Goal: Transaction & Acquisition: Subscribe to service/newsletter

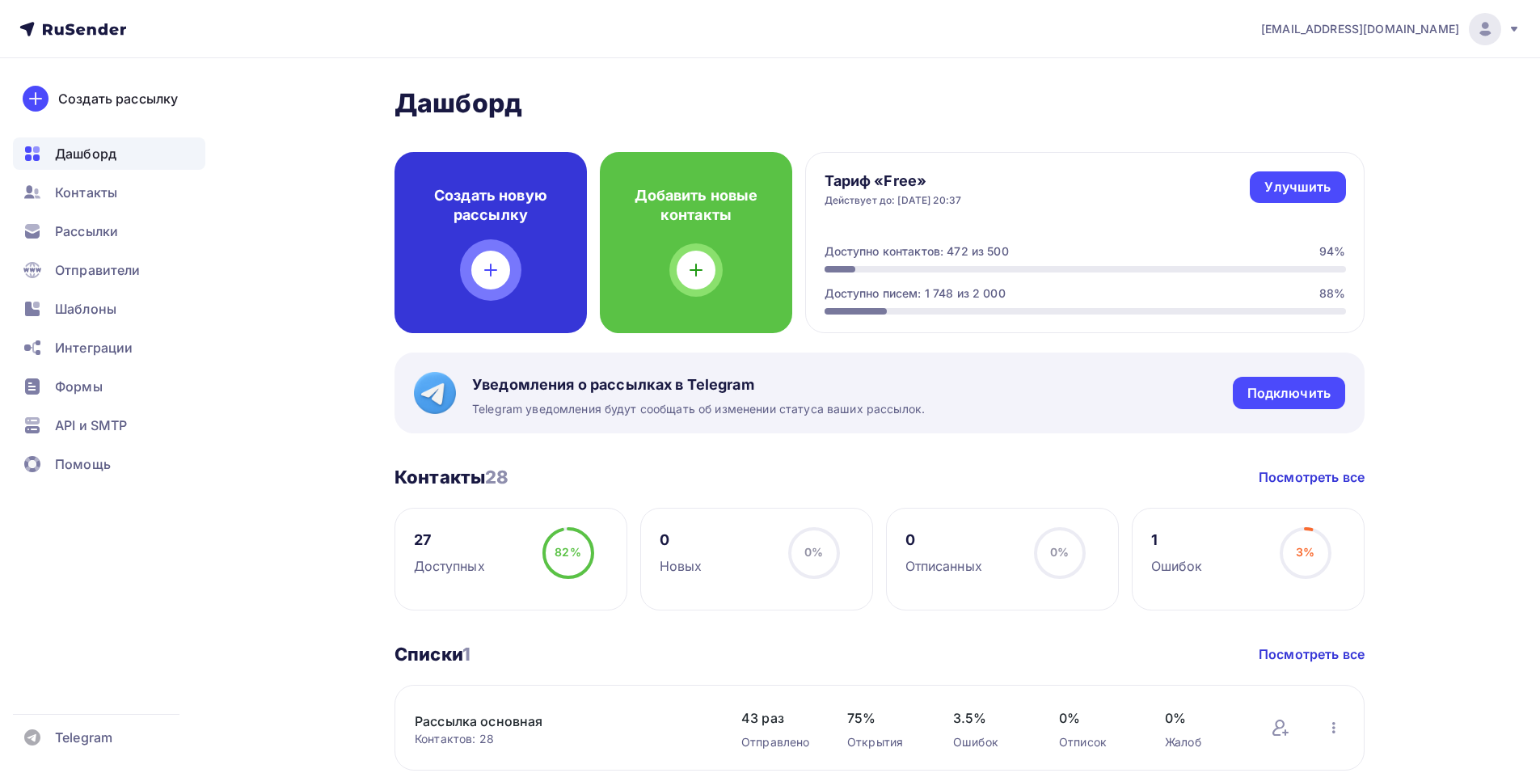
click at [483, 250] on div "Создать новую рассылку" at bounding box center [491, 242] width 192 height 181
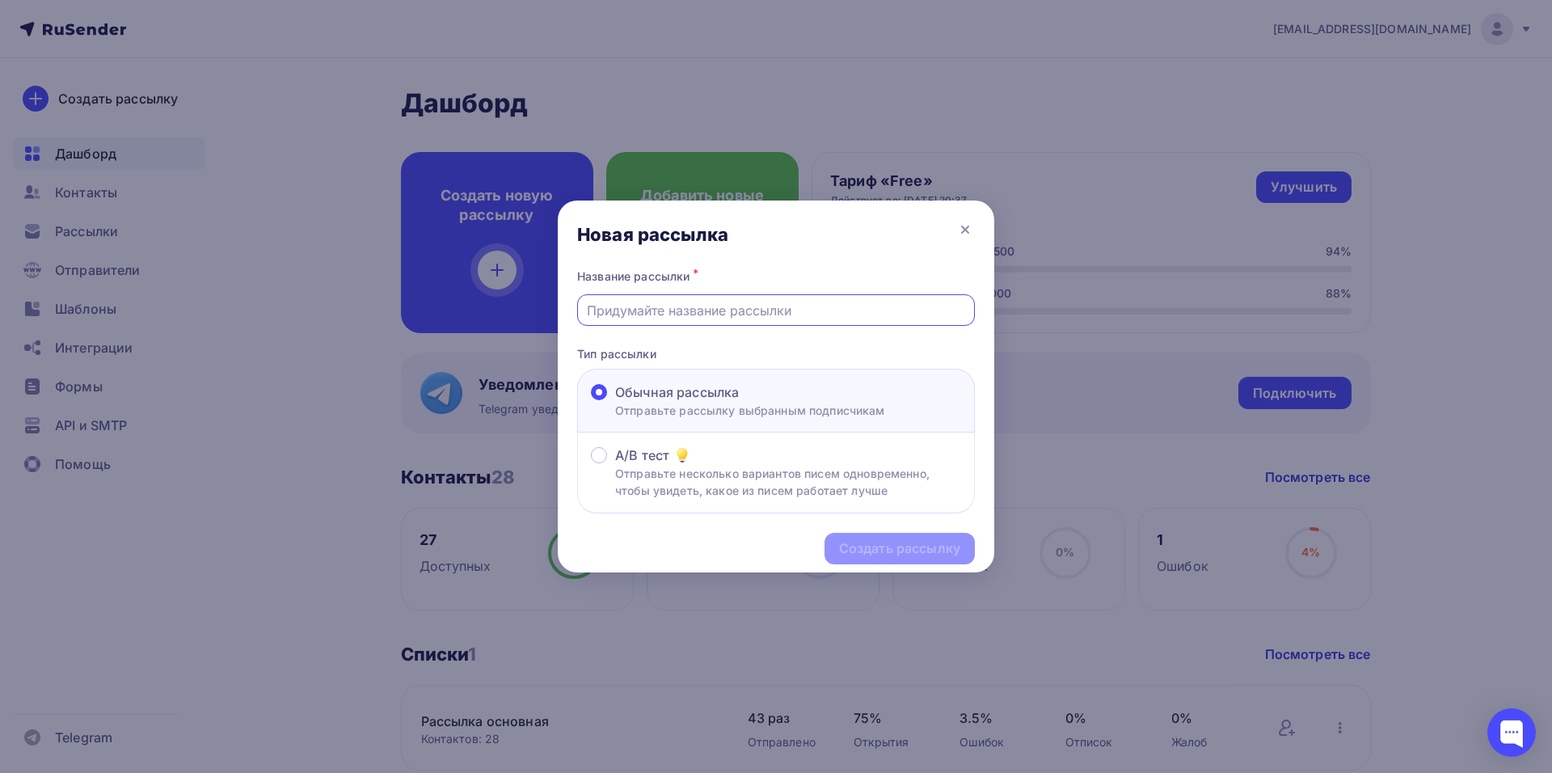
click at [602, 301] on input "text" at bounding box center [776, 310] width 379 height 19
type input "[PERSON_NAME]"
click at [910, 549] on div "Создать рассылку" at bounding box center [899, 548] width 121 height 19
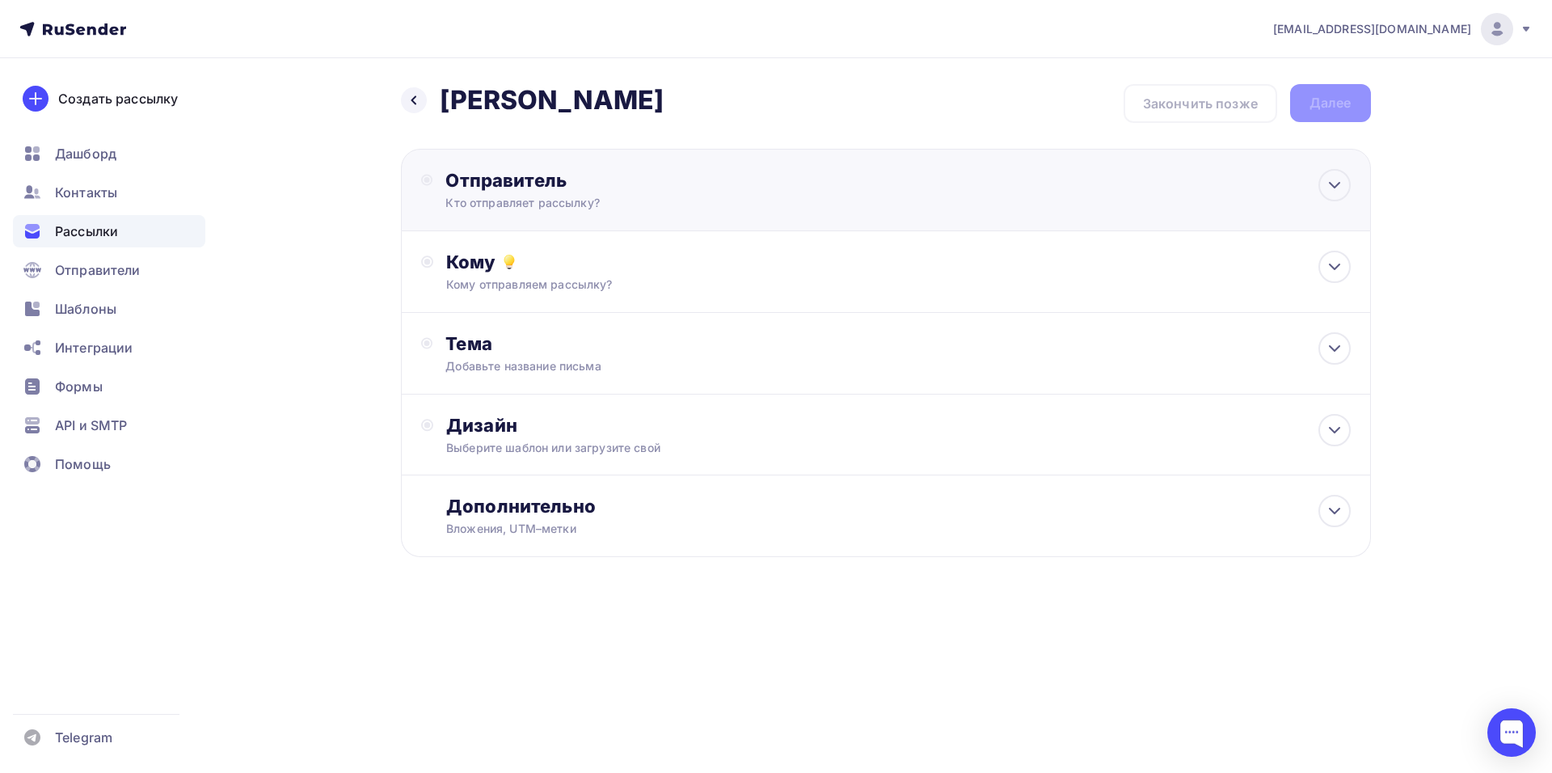
click at [463, 176] on div "Отправитель" at bounding box center [621, 180] width 350 height 23
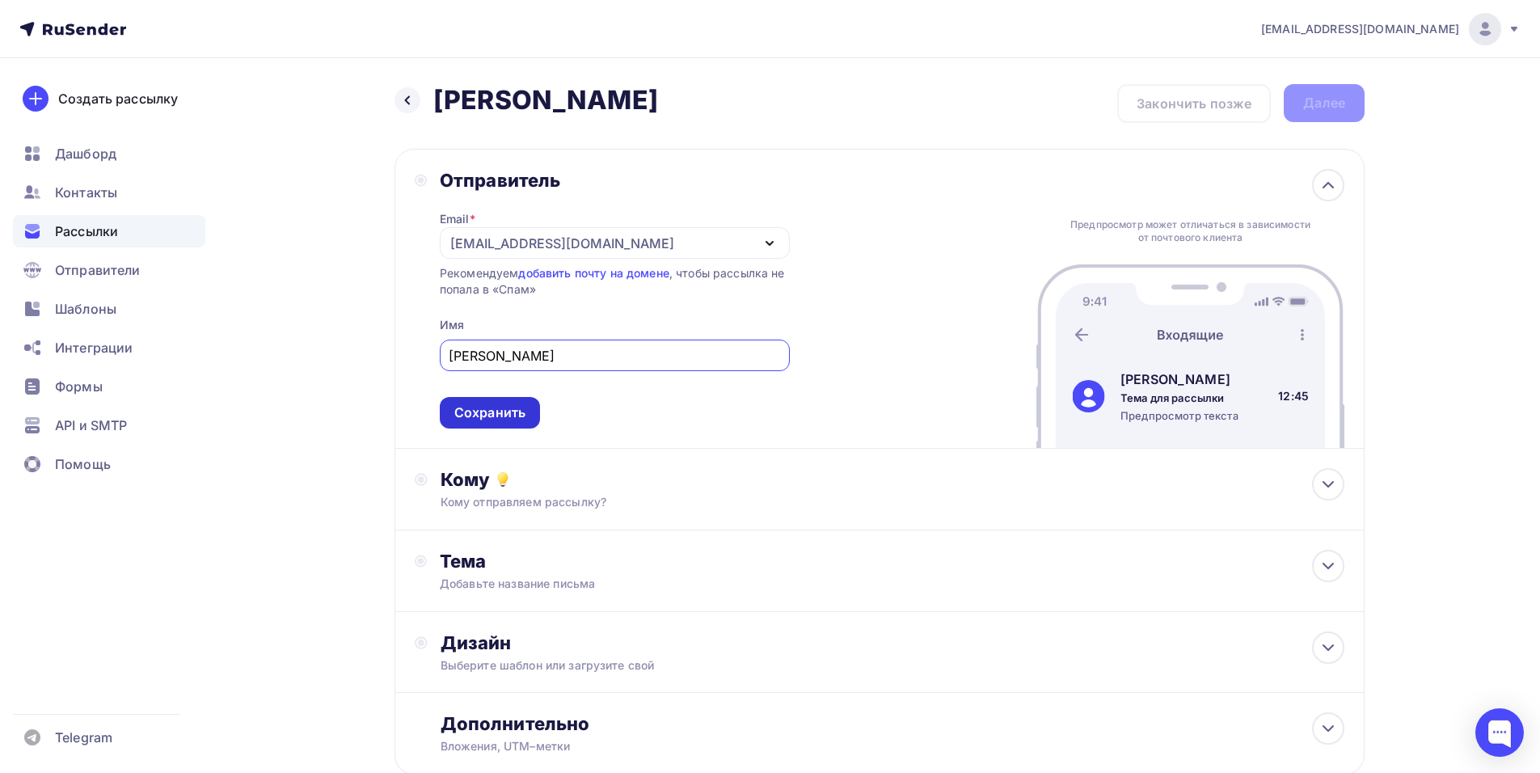
type input "[PERSON_NAME]"
click at [482, 412] on div "Сохранить" at bounding box center [489, 412] width 71 height 19
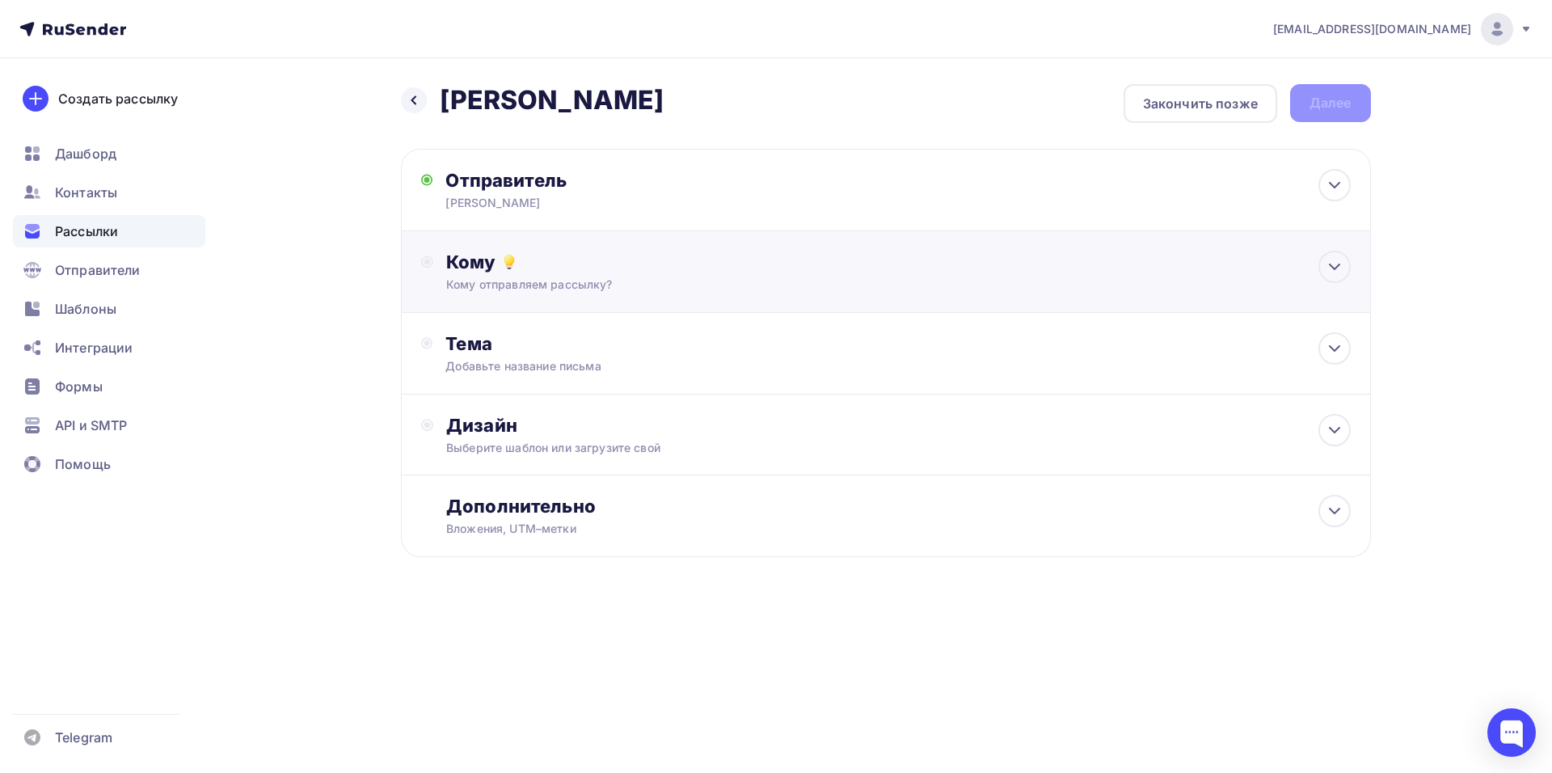
click at [462, 277] on div "Кому отправляем рассылку?" at bounding box center [853, 285] width 814 height 16
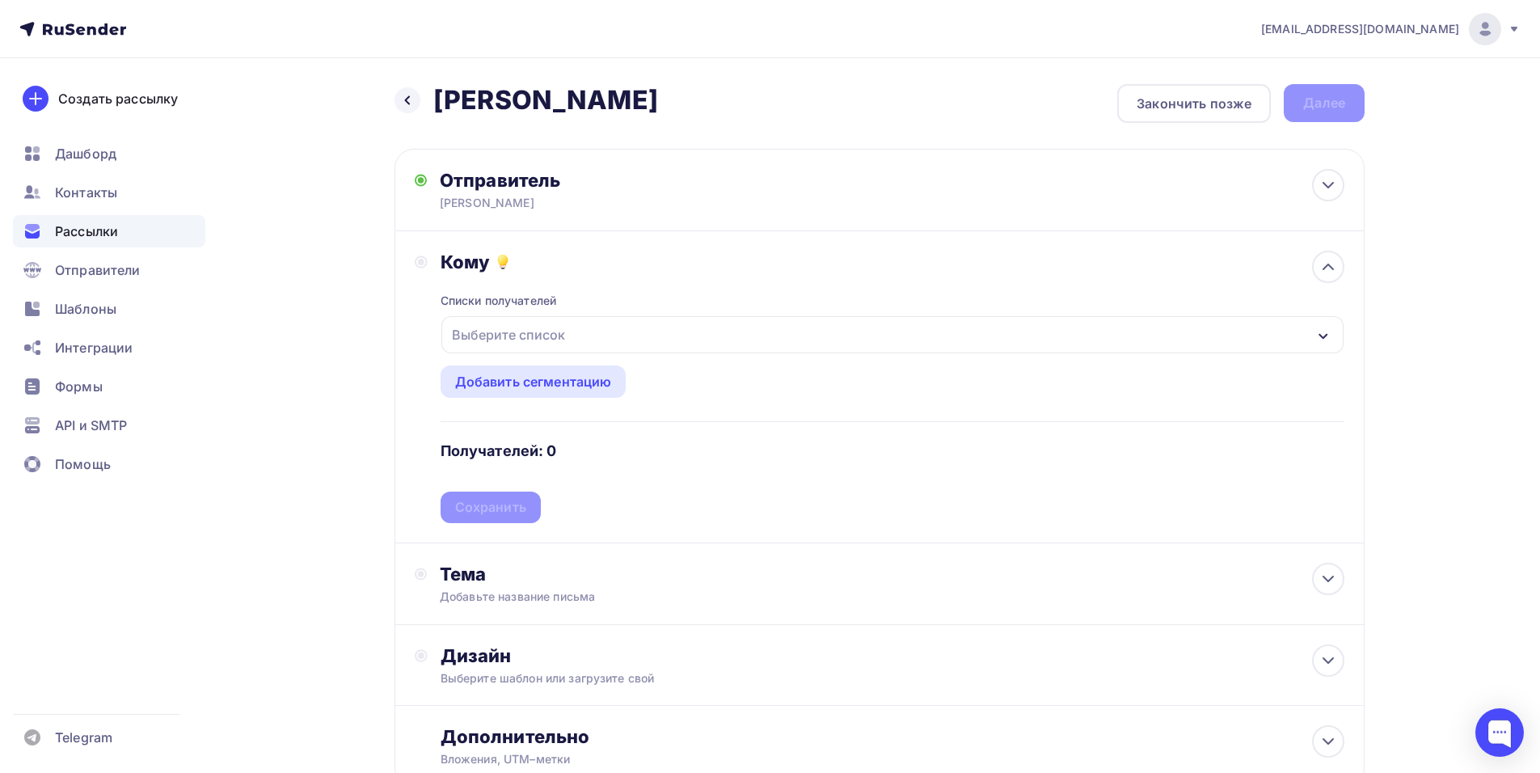
click at [467, 339] on div "Выберите список" at bounding box center [509, 334] width 126 height 29
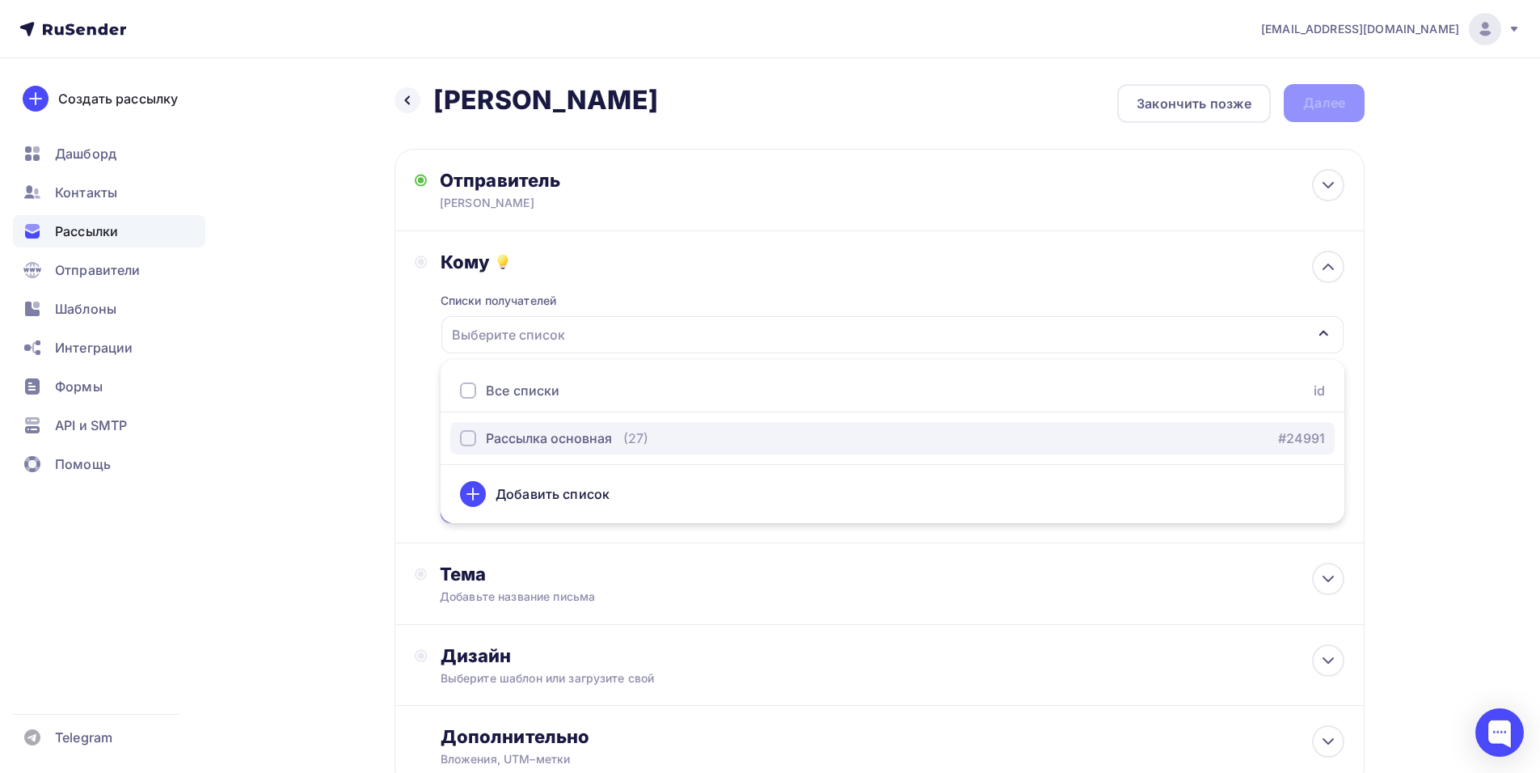
click at [529, 441] on div "Рассылка основная" at bounding box center [549, 438] width 126 height 19
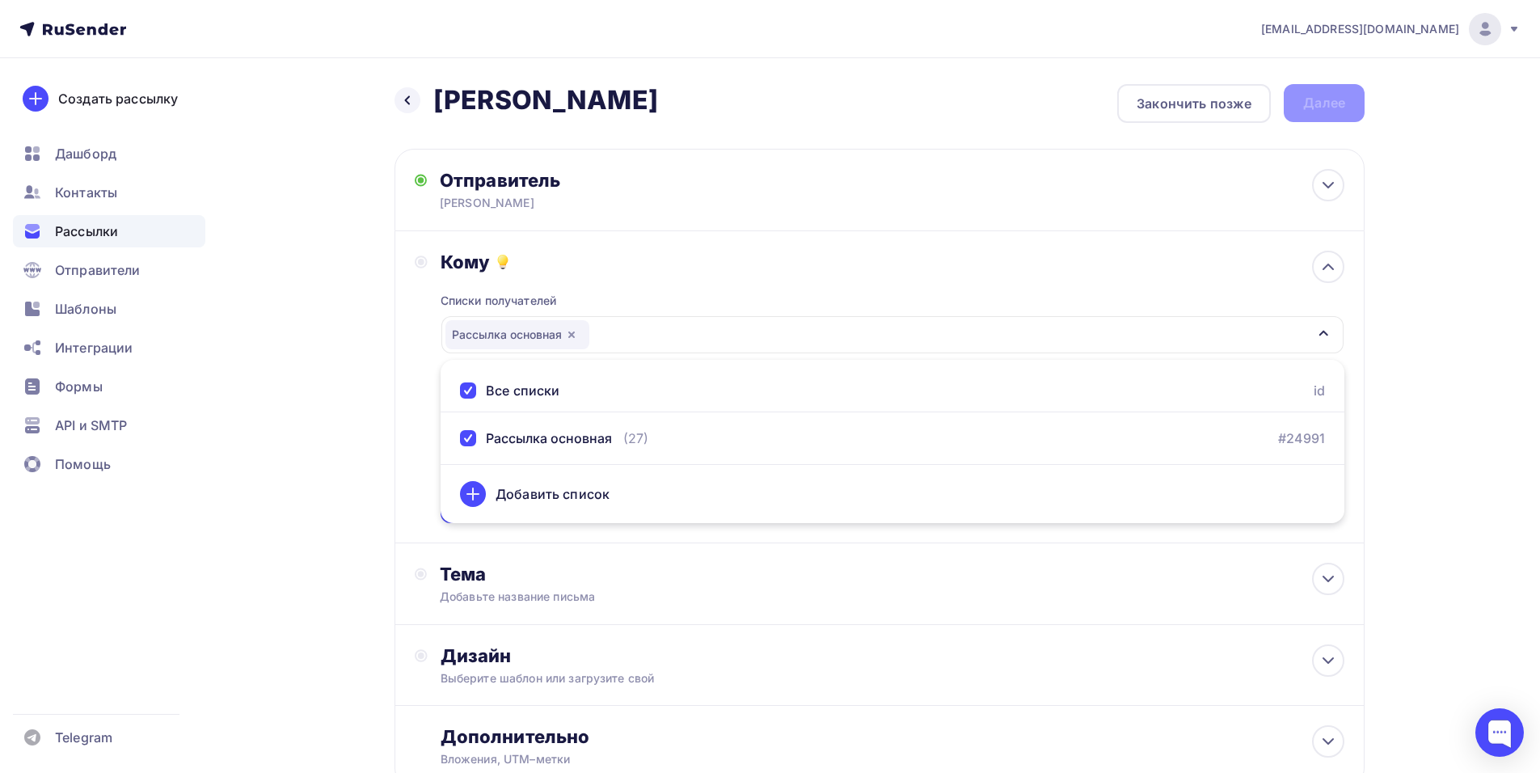
click at [416, 417] on div "Кому Списки получателей Рассылка основная Все списки id Рассылка основная (27) …" at bounding box center [880, 387] width 930 height 272
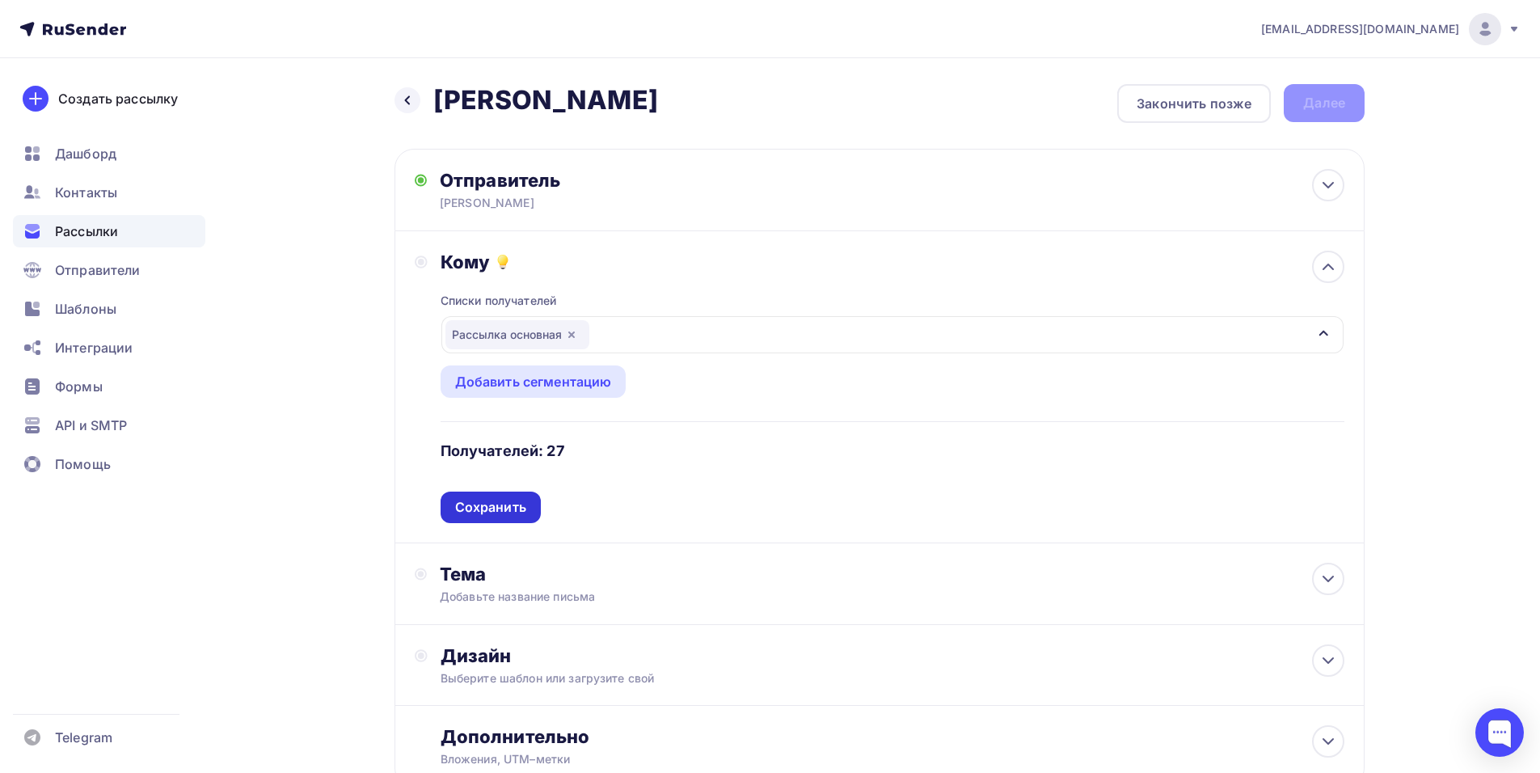
click at [490, 503] on div "Сохранить" at bounding box center [490, 507] width 71 height 19
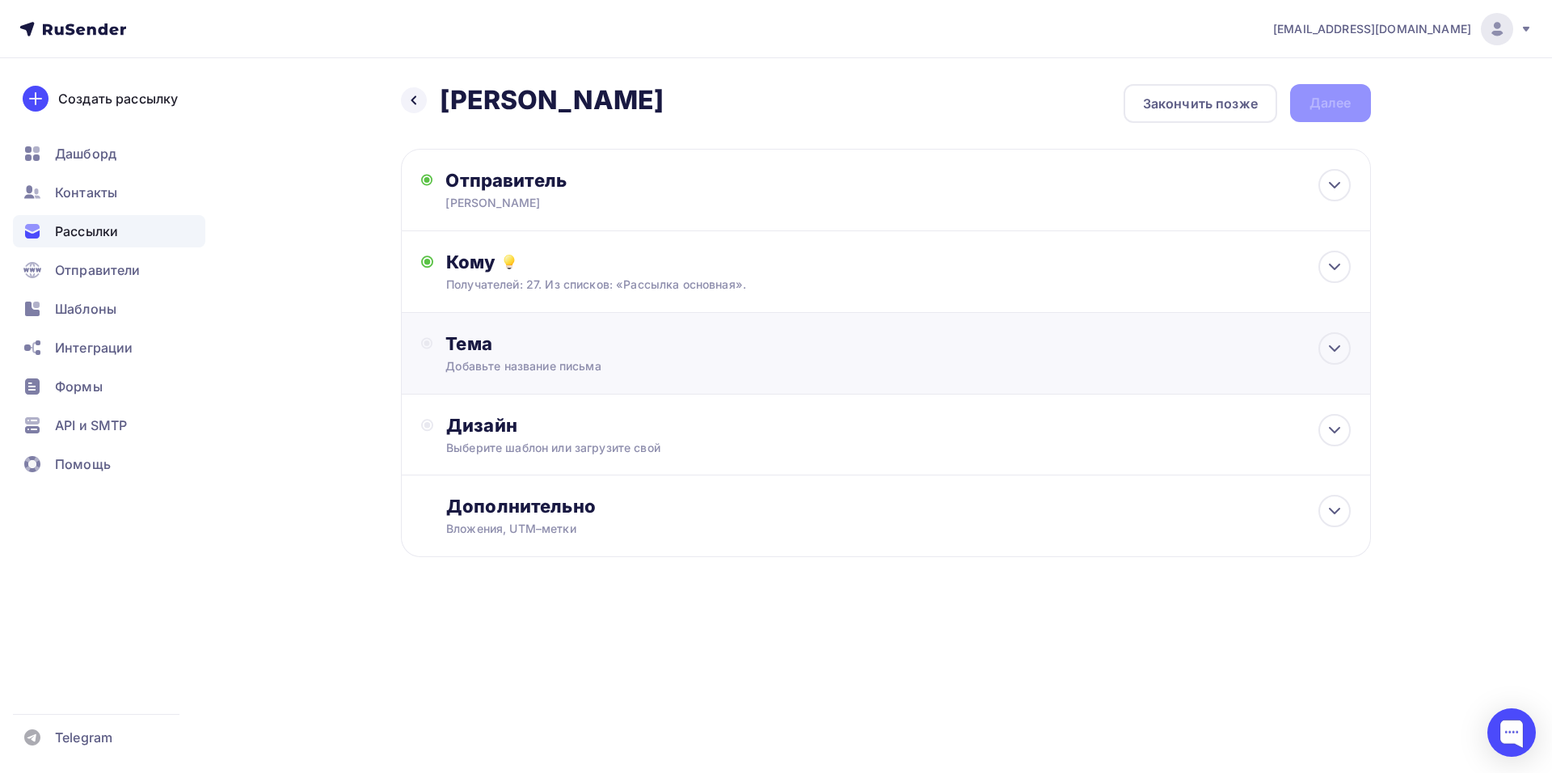
click at [485, 348] on div "Тема" at bounding box center [605, 343] width 319 height 23
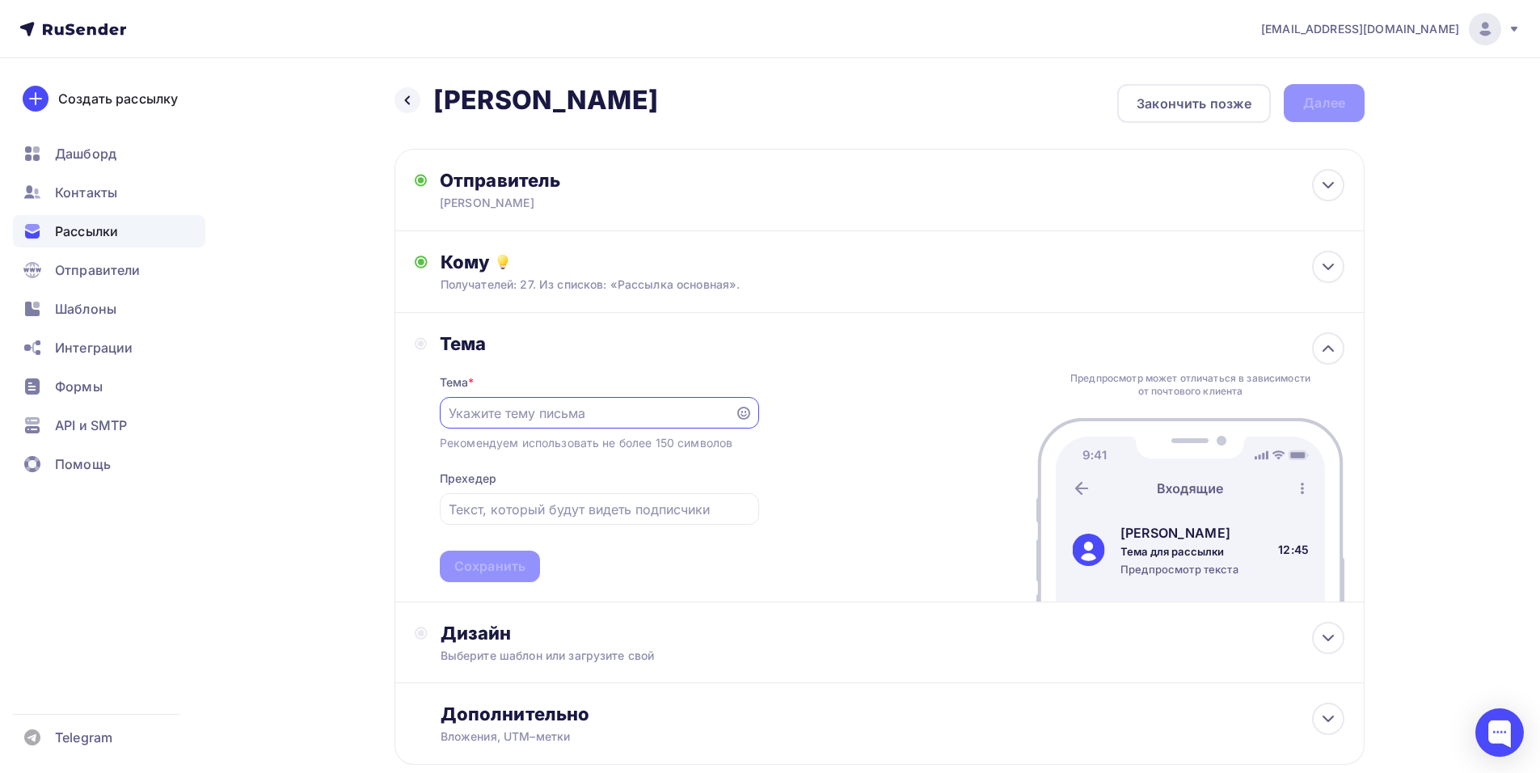
paste input "[PERSON_NAME] 09,10,"
type input "[PERSON_NAME] 09,10,"
click at [424, 447] on div "Тема Тема * [PERSON_NAME] 09,10, Рекомендуем использовать не более 150 символов…" at bounding box center [587, 457] width 344 height 250
click at [500, 558] on div "Сохранить" at bounding box center [489, 566] width 71 height 19
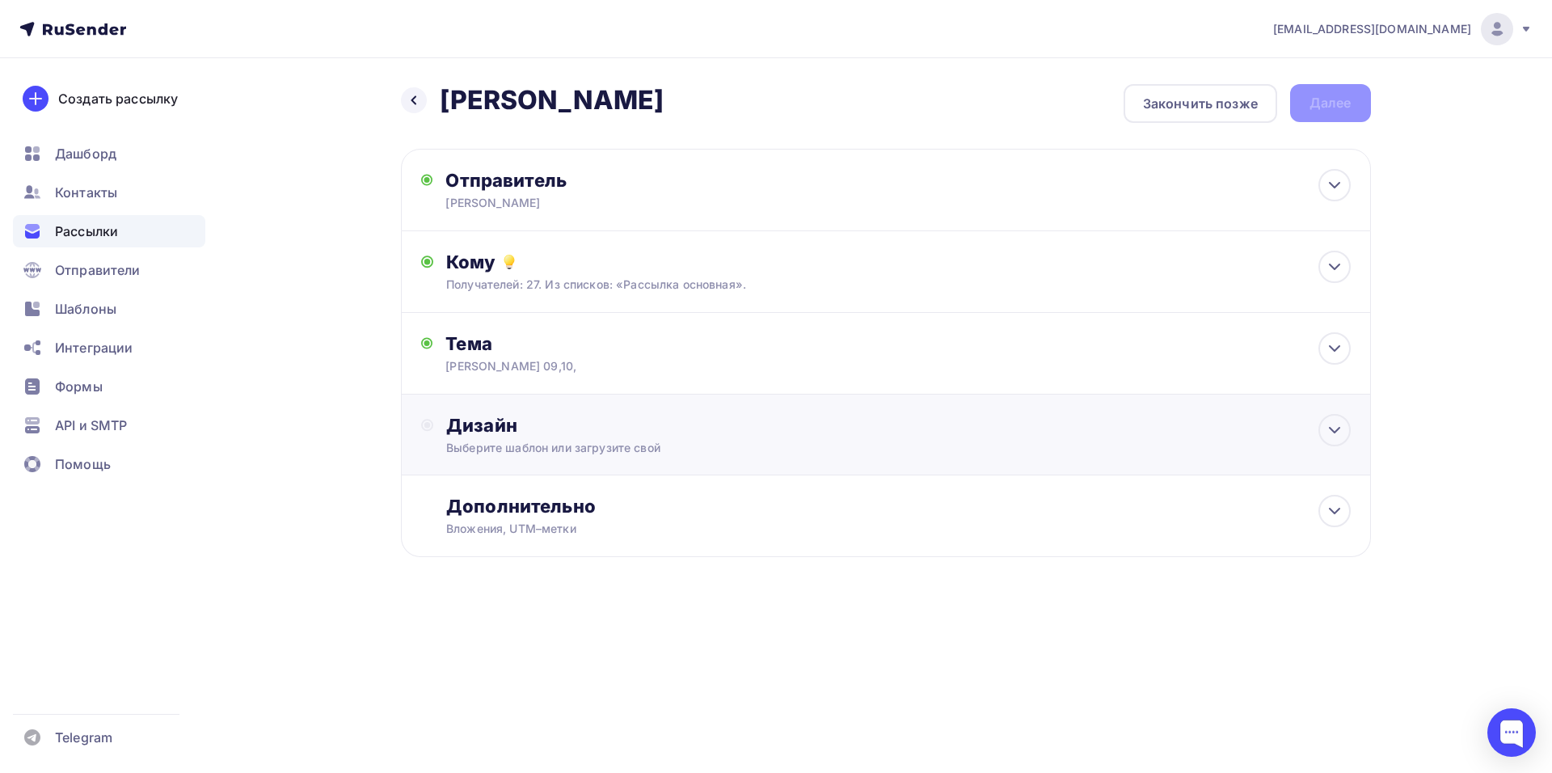
click at [488, 440] on div "Выберите шаблон или загрузите свой" at bounding box center [853, 448] width 814 height 16
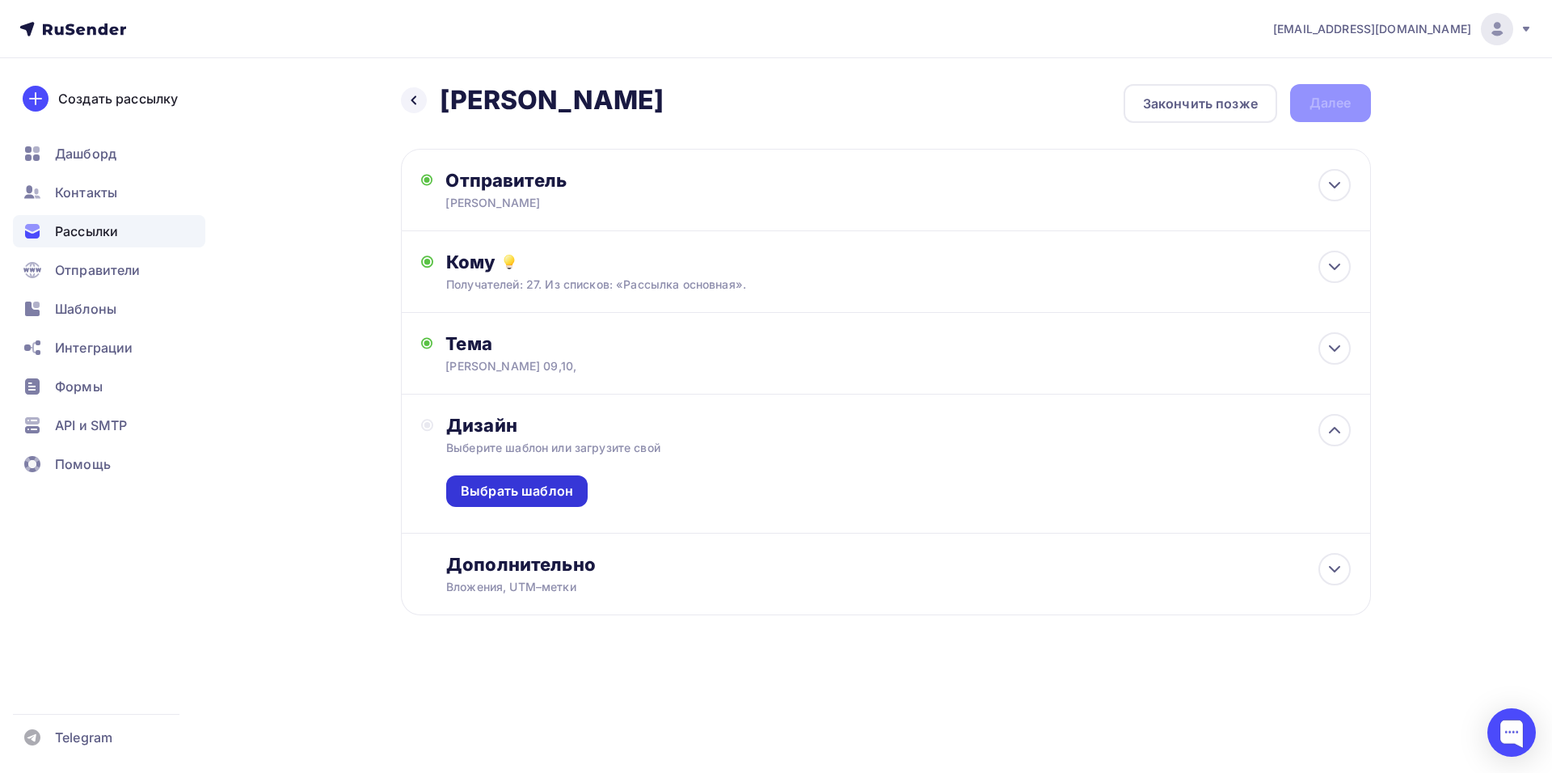
click at [509, 492] on div "Выбрать шаблон" at bounding box center [517, 491] width 112 height 19
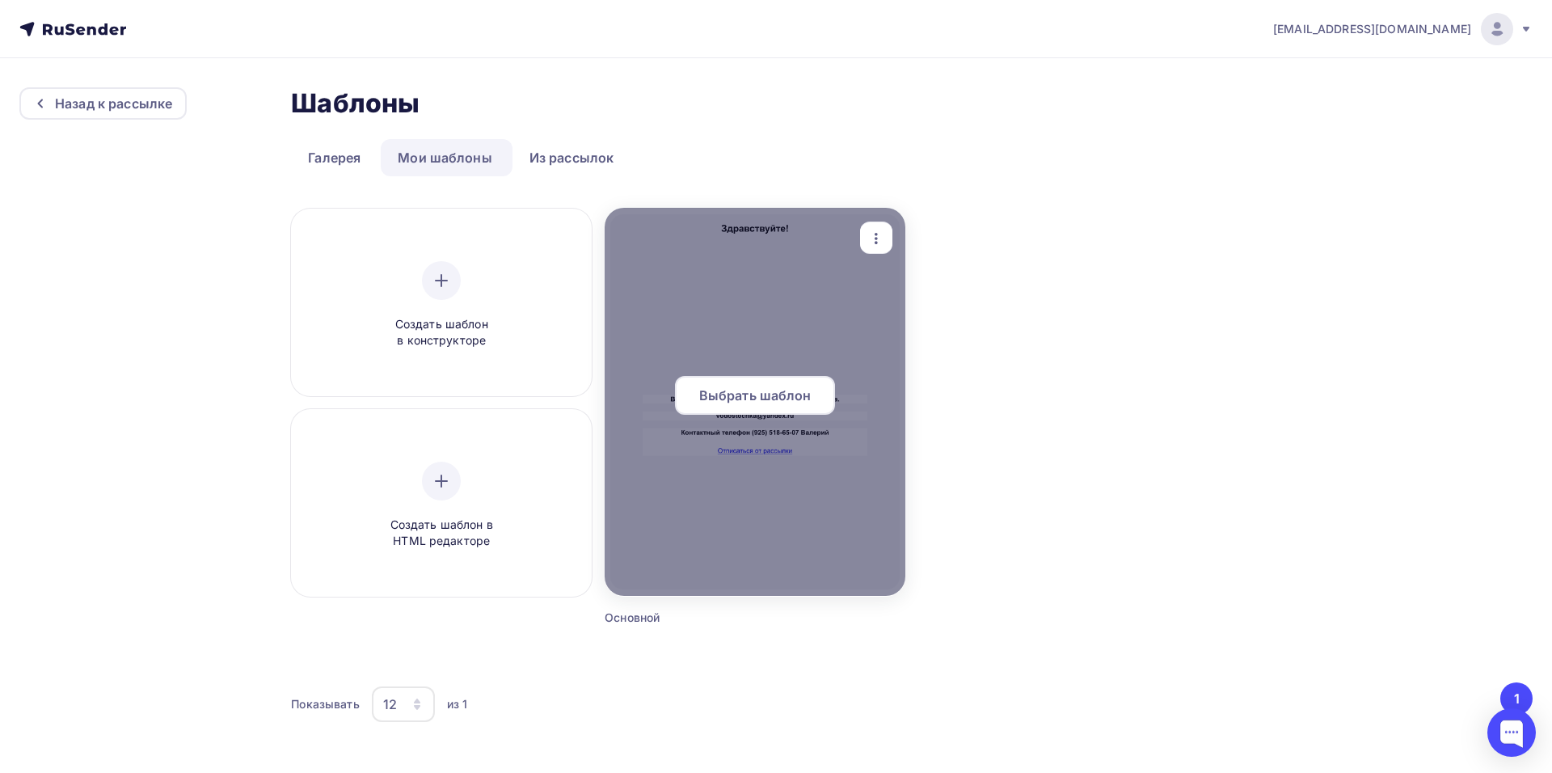
click at [753, 395] on span "Выбрать шаблон" at bounding box center [755, 395] width 112 height 19
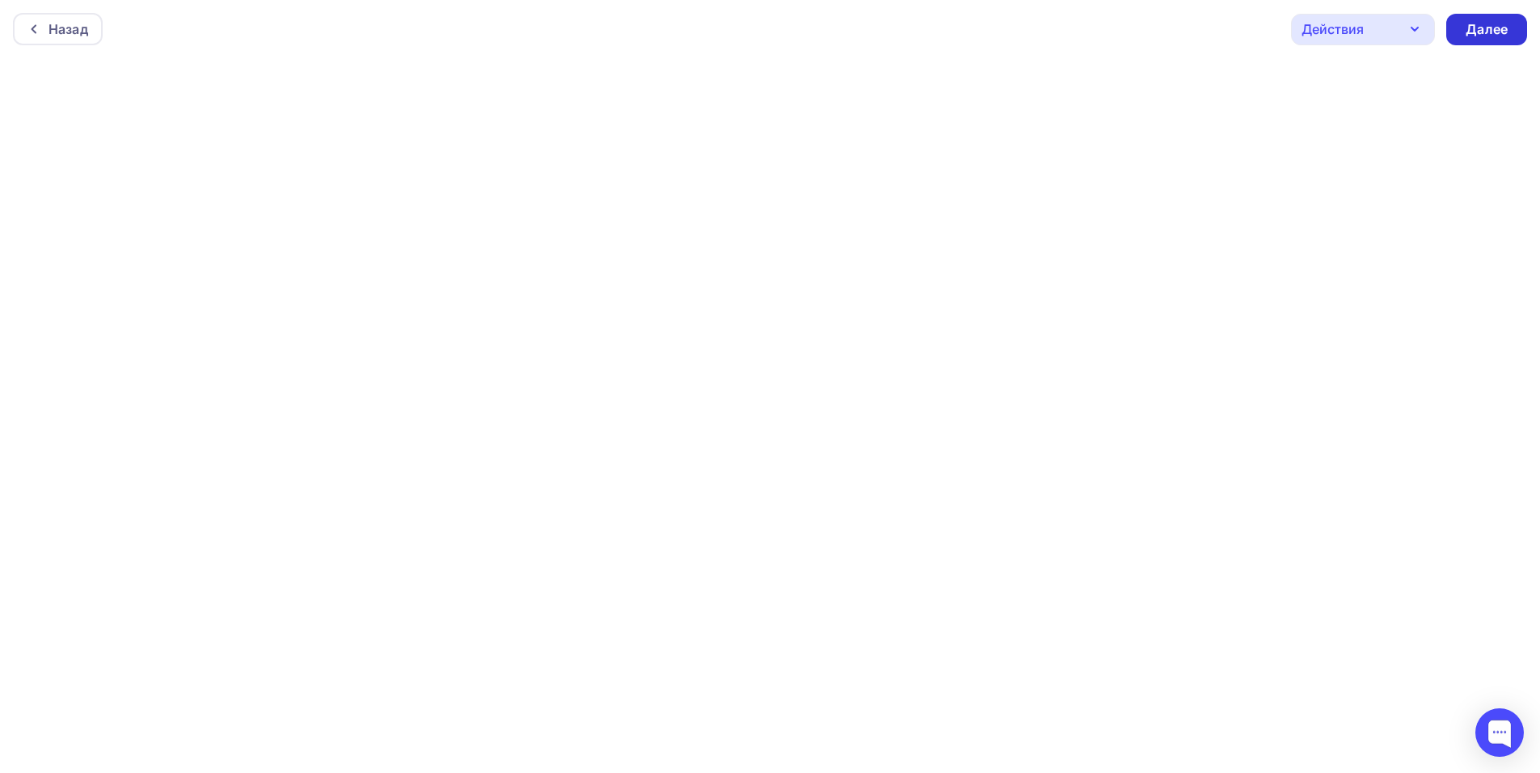
click at [1506, 29] on div "Далее" at bounding box center [1487, 29] width 42 height 19
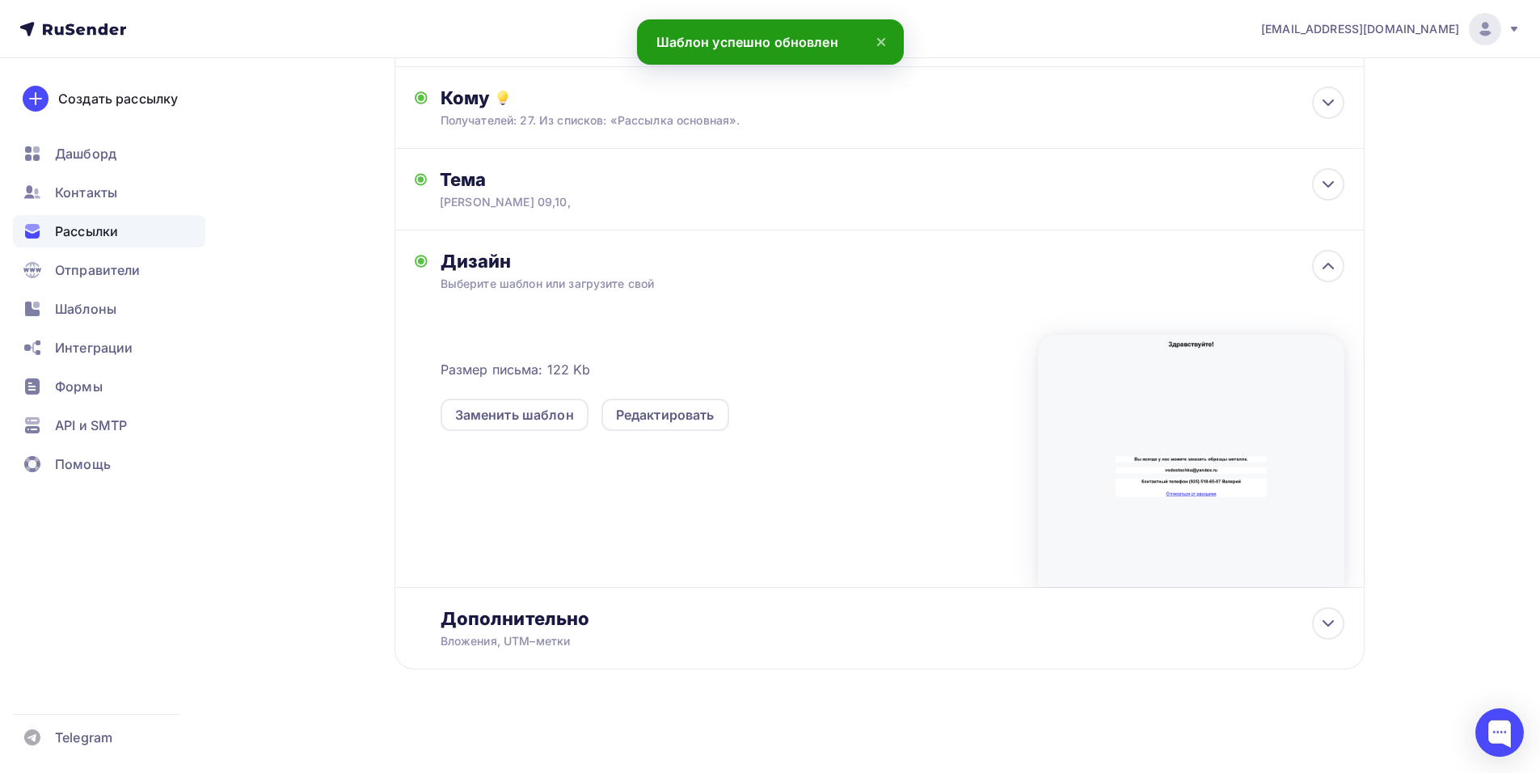
scroll to position [165, 0]
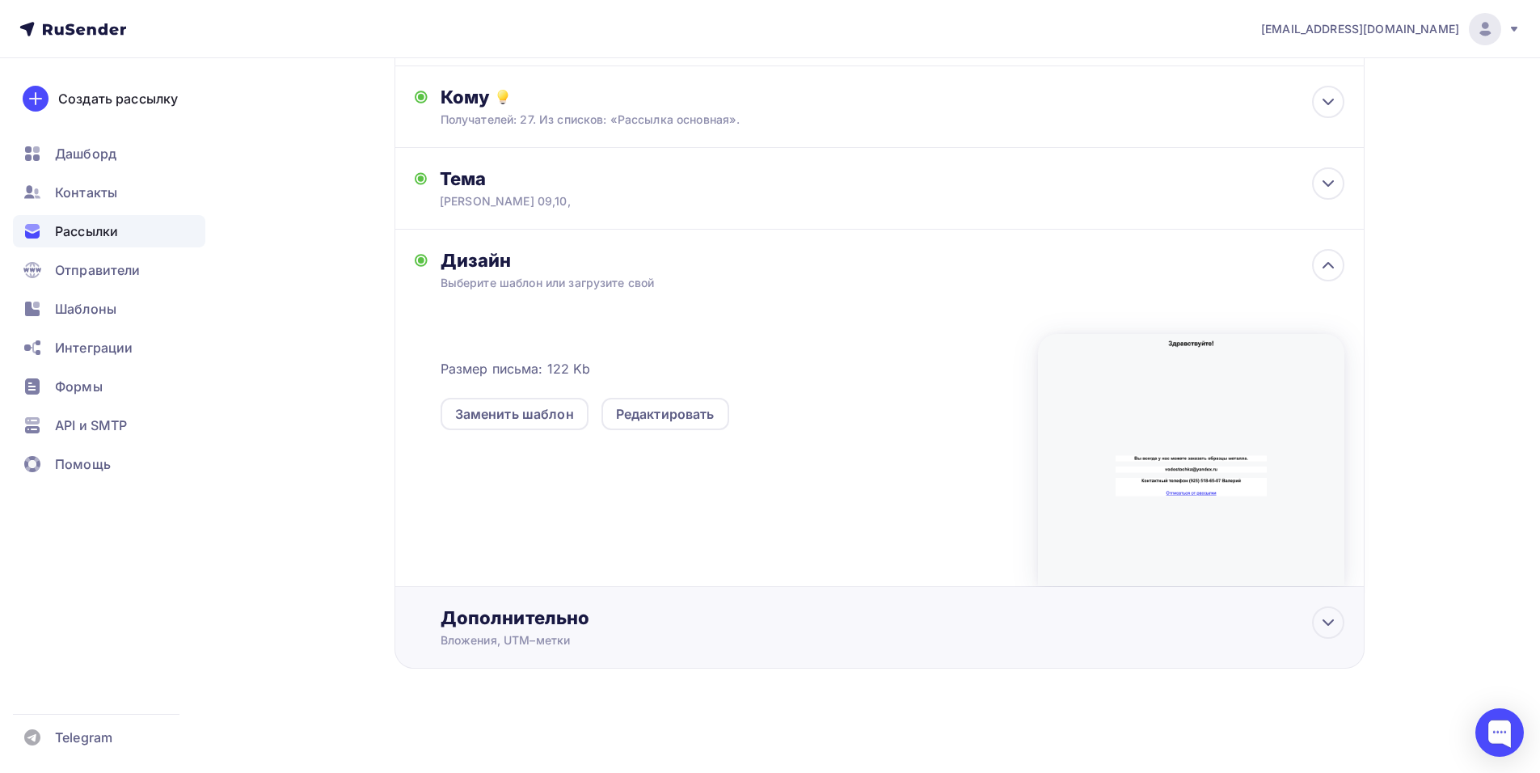
click at [487, 621] on div "Дополнительно" at bounding box center [893, 617] width 904 height 23
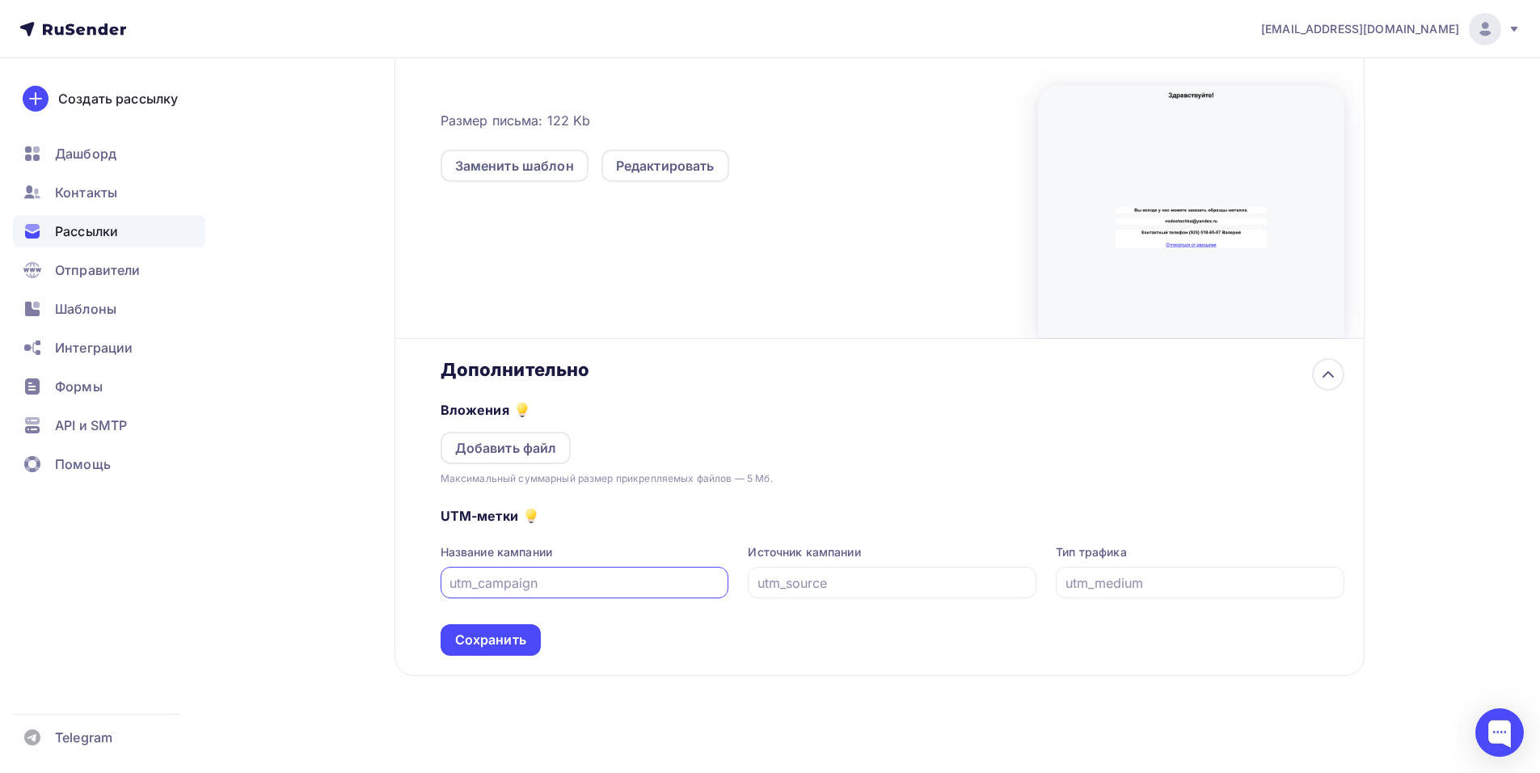
scroll to position [420, 0]
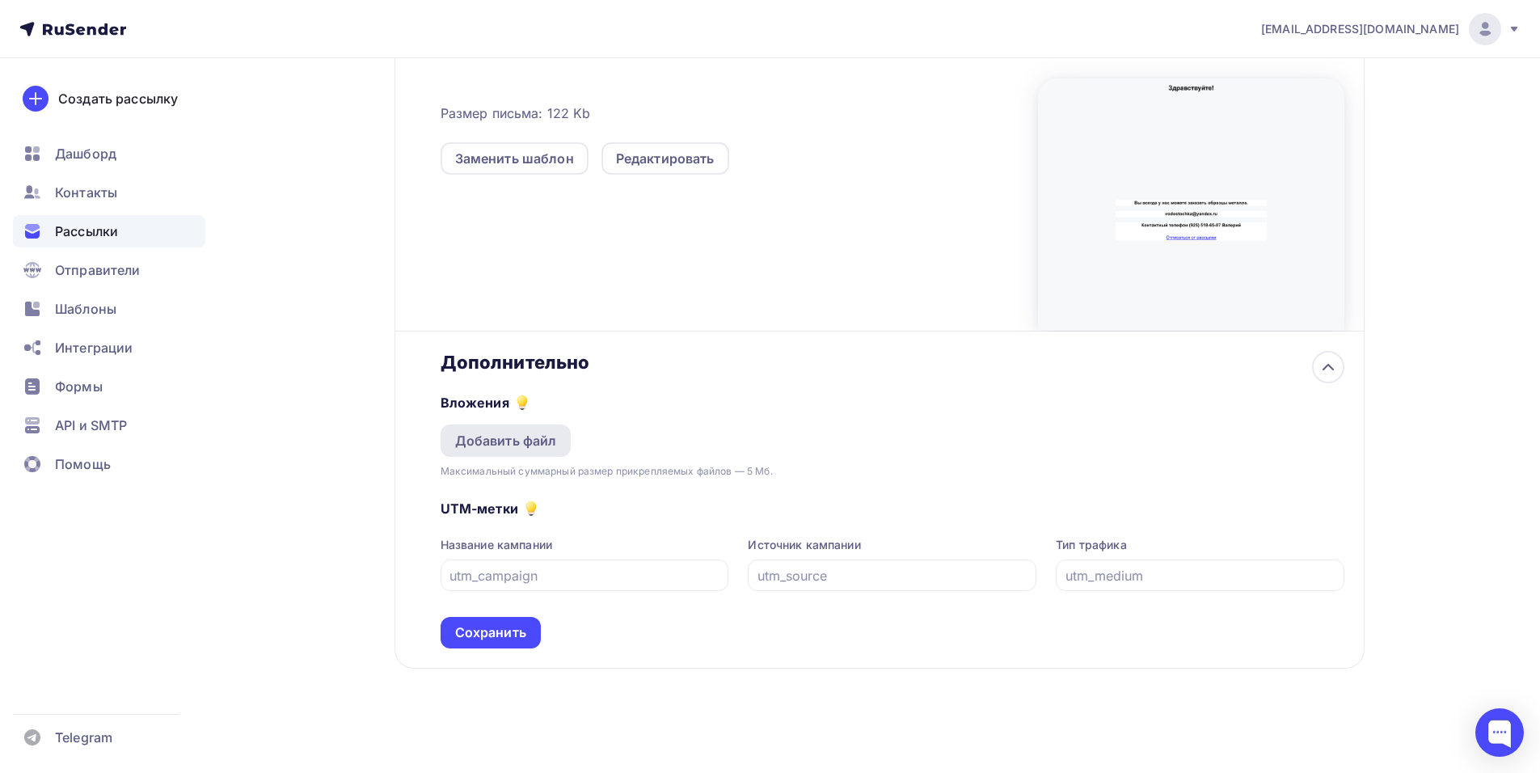
click at [489, 444] on div "Добавить файл" at bounding box center [506, 440] width 102 height 19
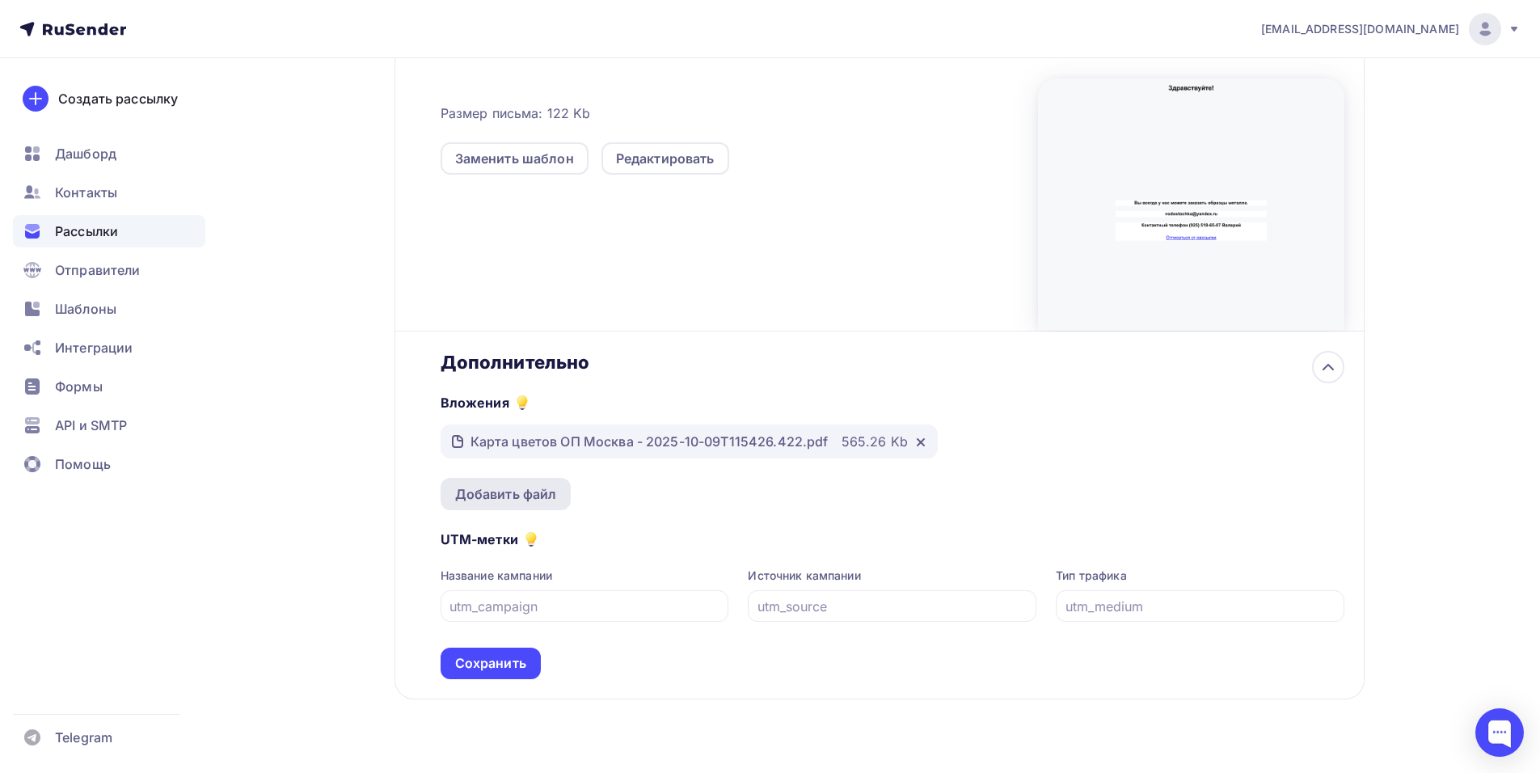
click at [509, 493] on div "Добавить файл" at bounding box center [506, 493] width 102 height 19
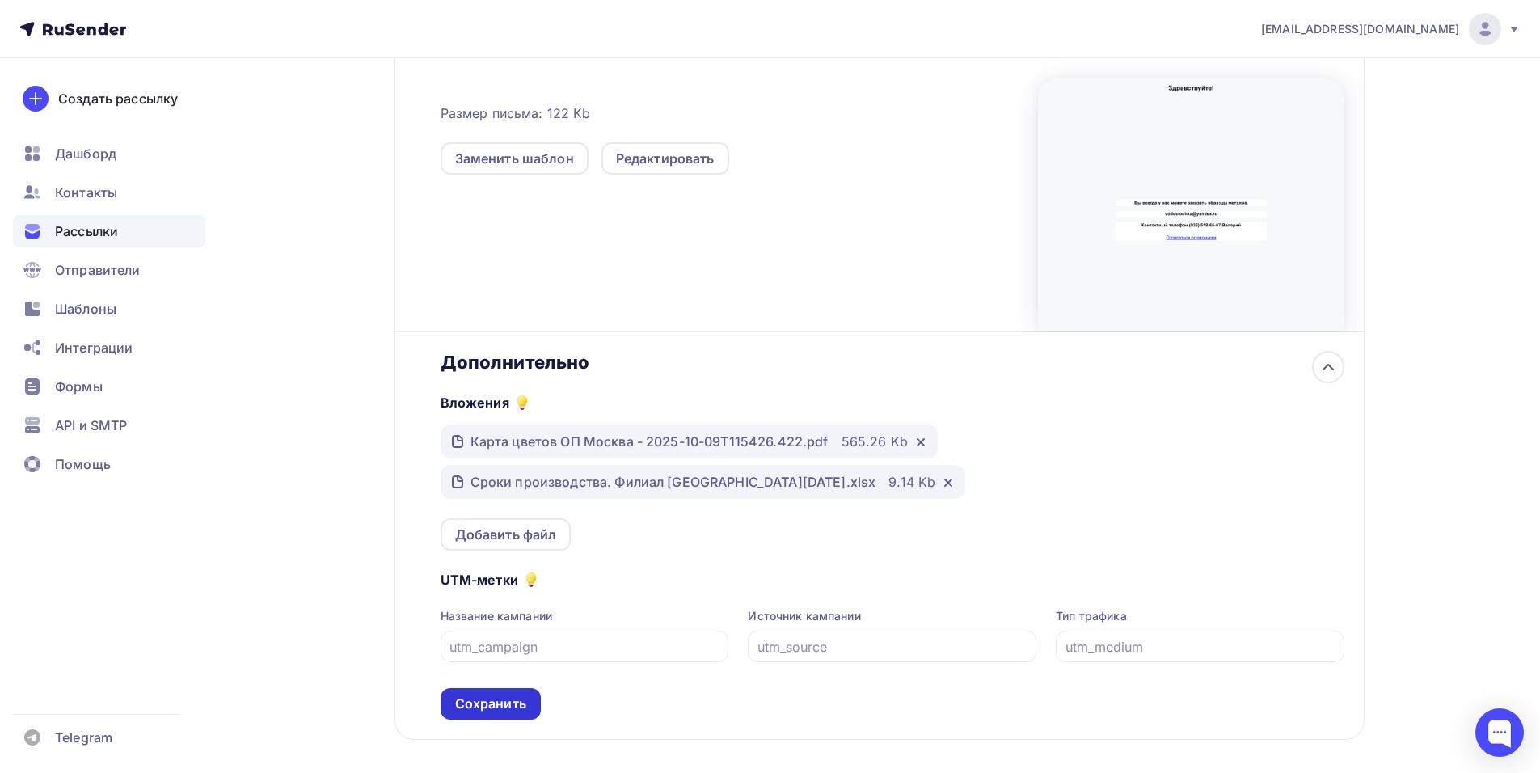
click at [488, 702] on div "Сохранить" at bounding box center [490, 704] width 71 height 19
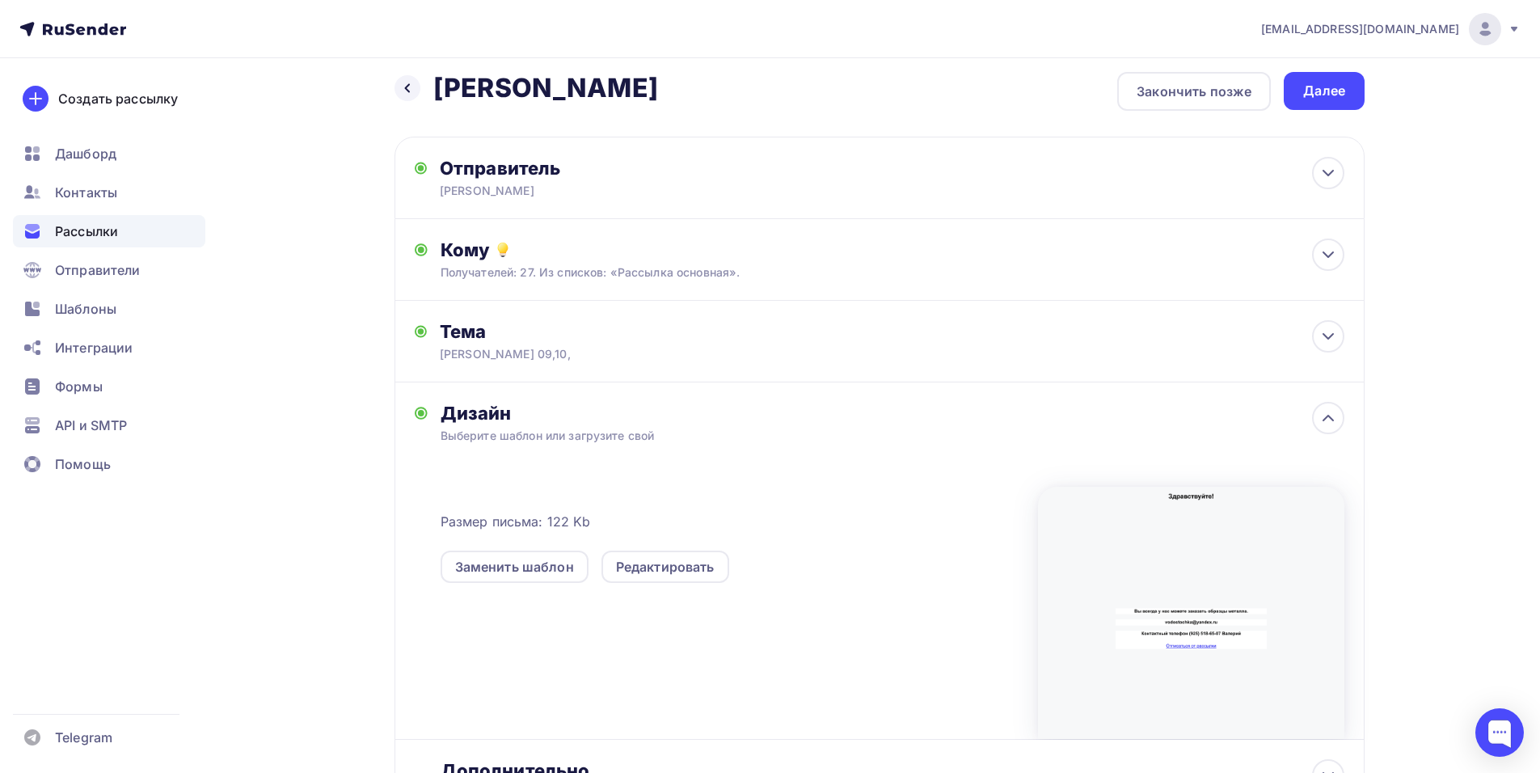
scroll to position [0, 0]
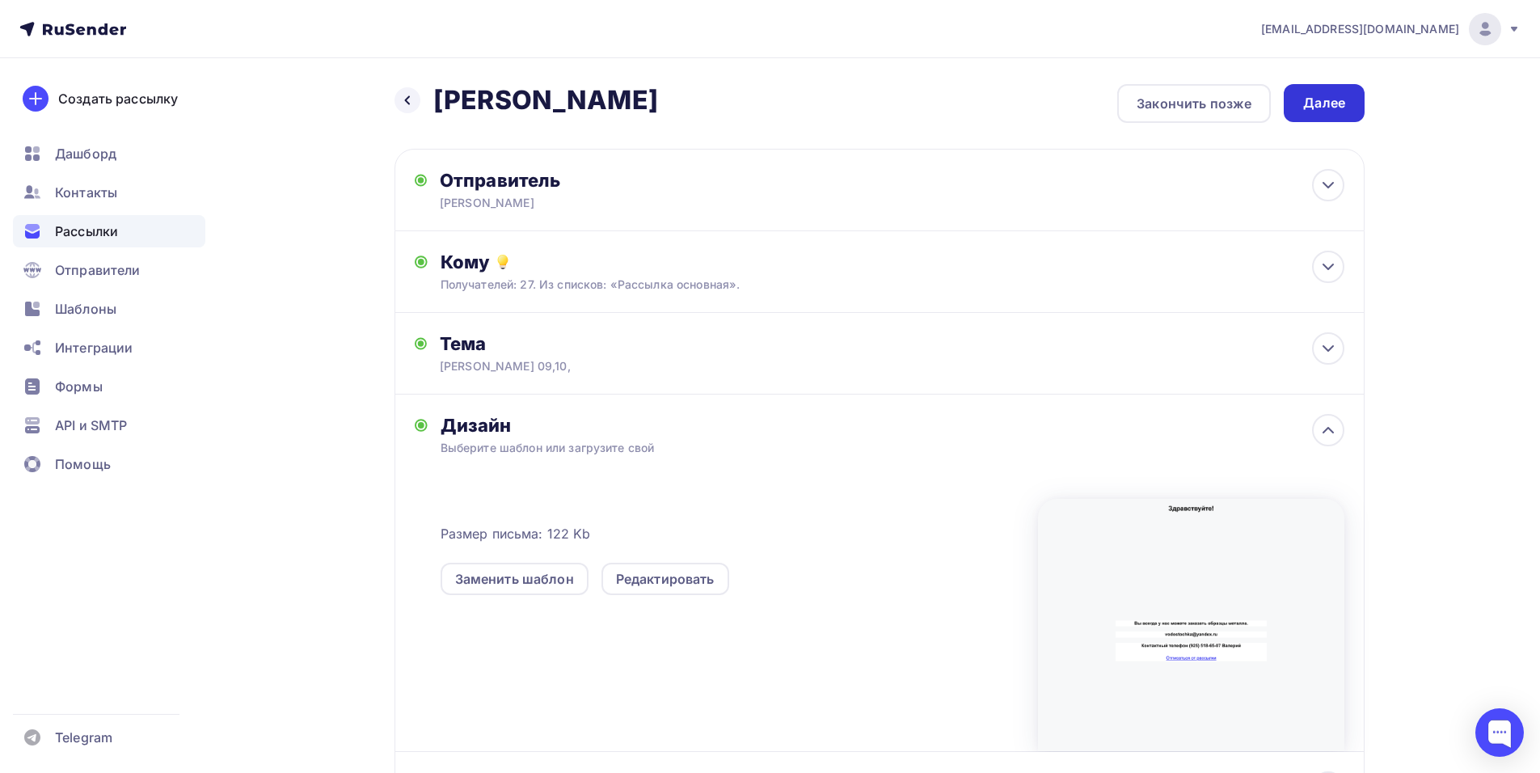
click at [1325, 94] on div "Далее" at bounding box center [1324, 103] width 42 height 19
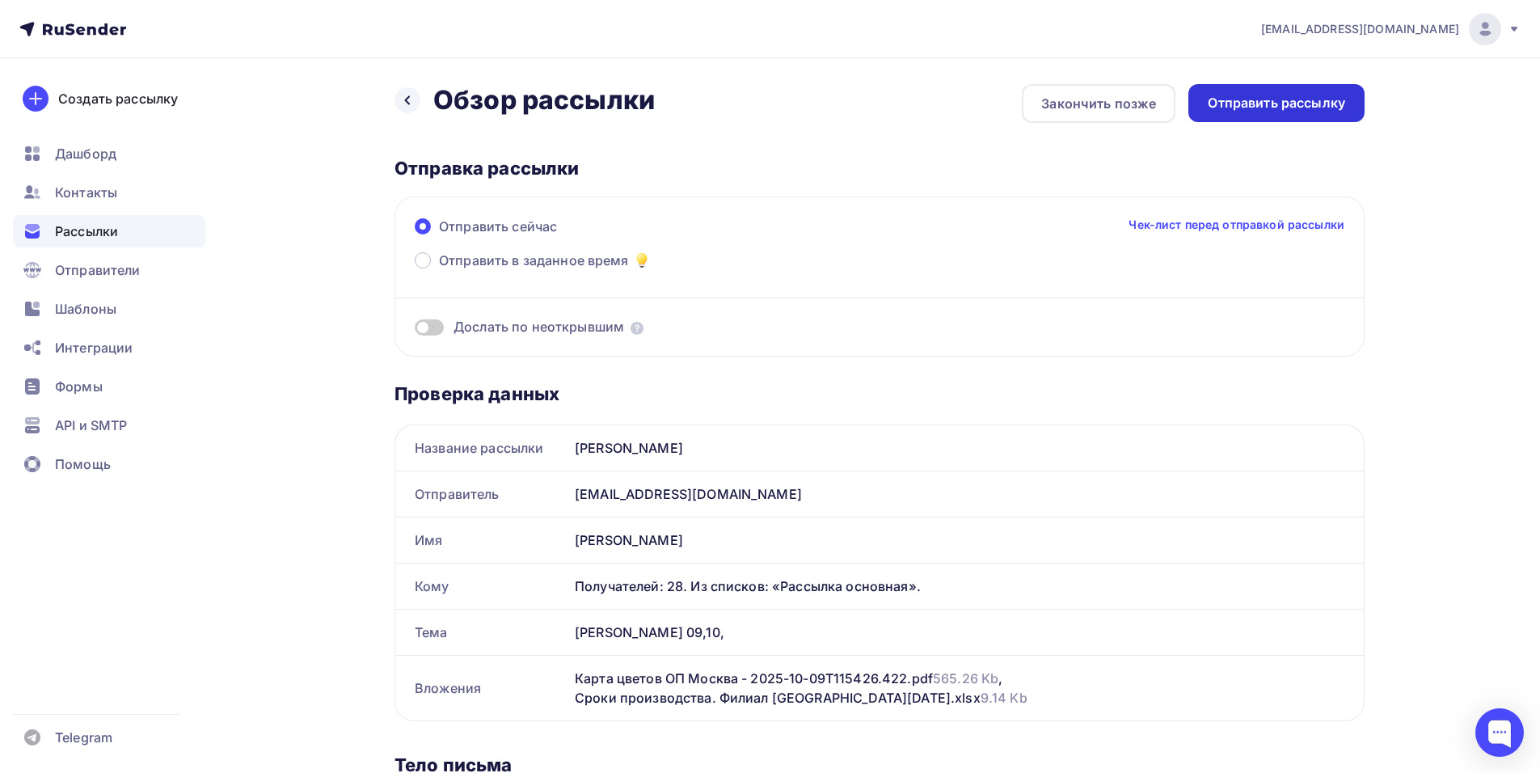
click at [1269, 98] on div "Отправить рассылку" at bounding box center [1276, 103] width 137 height 19
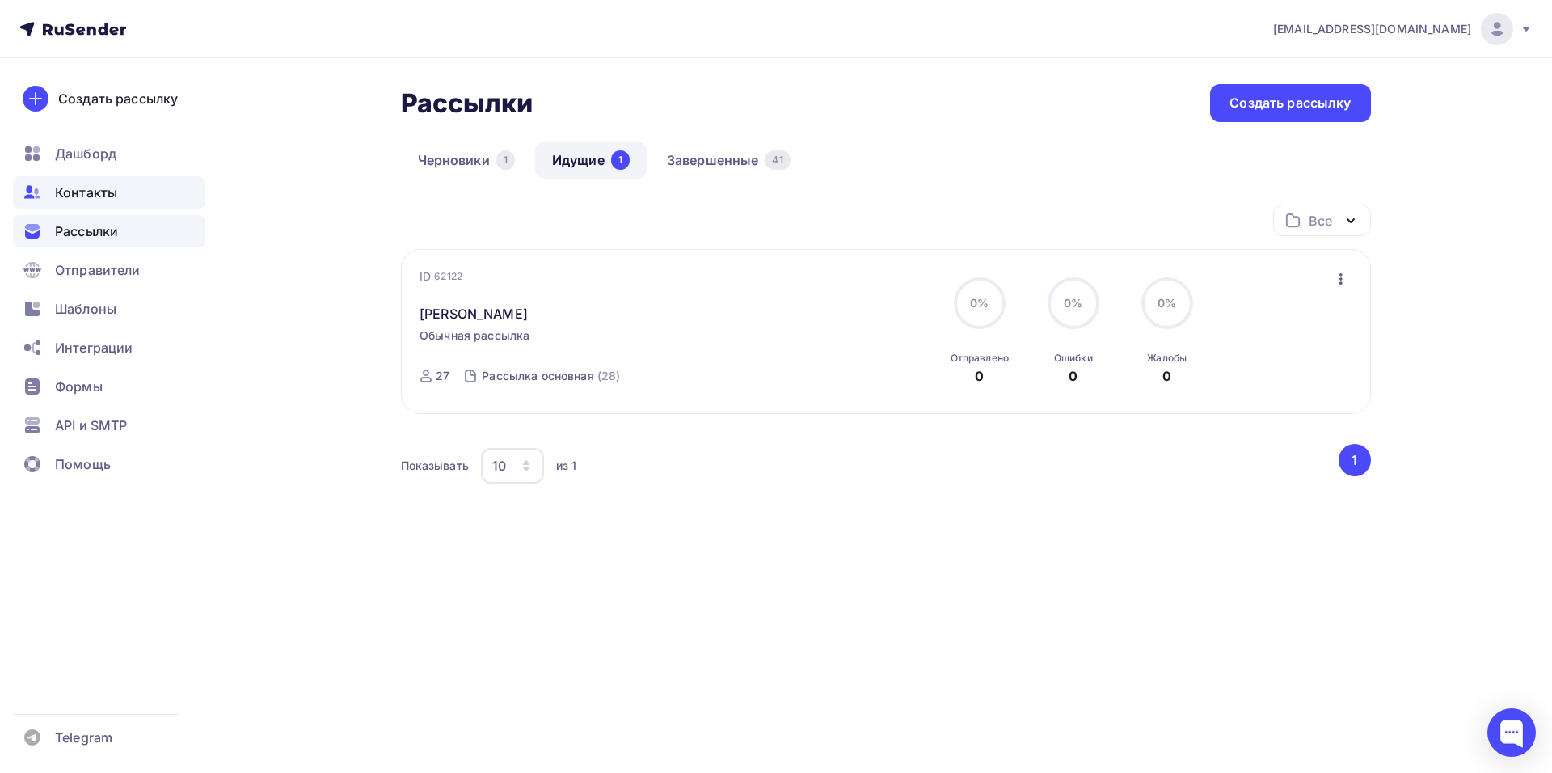
click at [85, 186] on span "Контакты" at bounding box center [86, 192] width 62 height 19
